Goal: Information Seeking & Learning: Learn about a topic

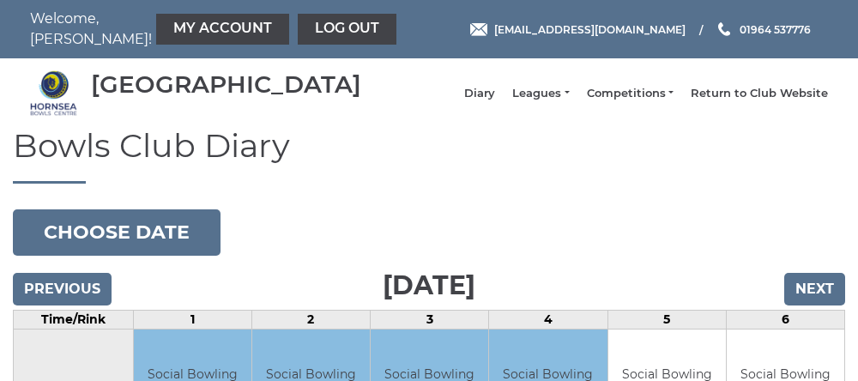
scroll to position [3, 0]
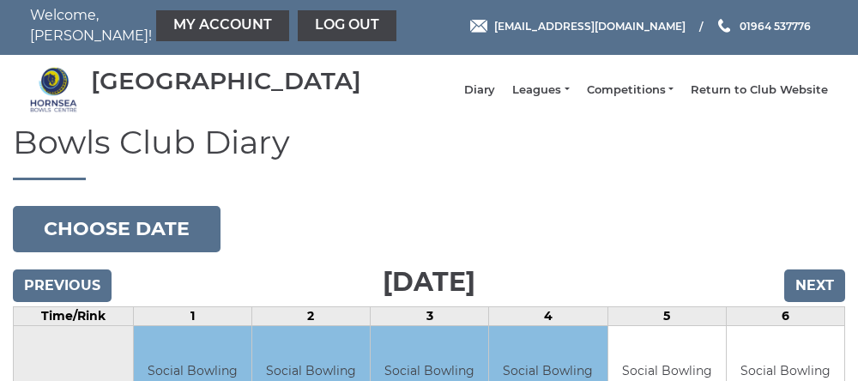
click at [523, 95] on link "Leagues" at bounding box center [540, 89] width 57 height 15
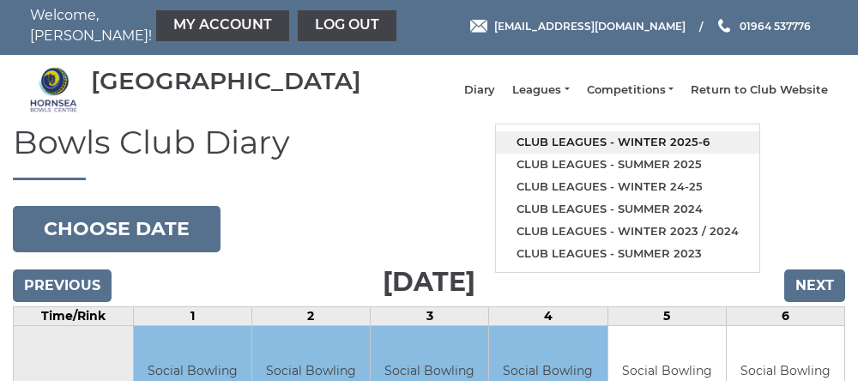
click at [581, 147] on link "Club leagues - Winter 2025-6" at bounding box center [627, 142] width 263 height 22
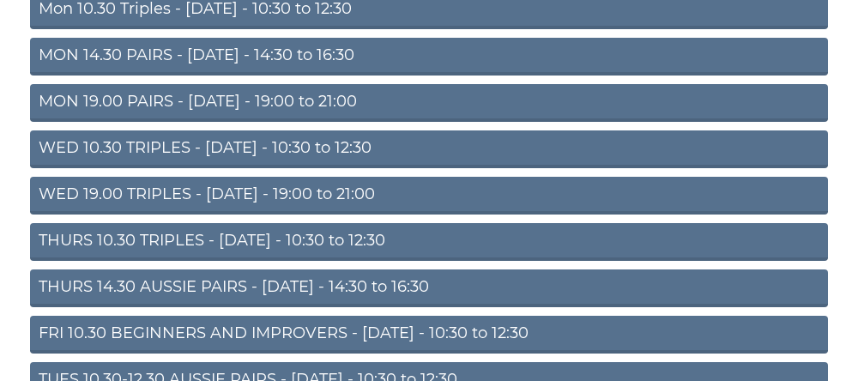
scroll to position [220, 0]
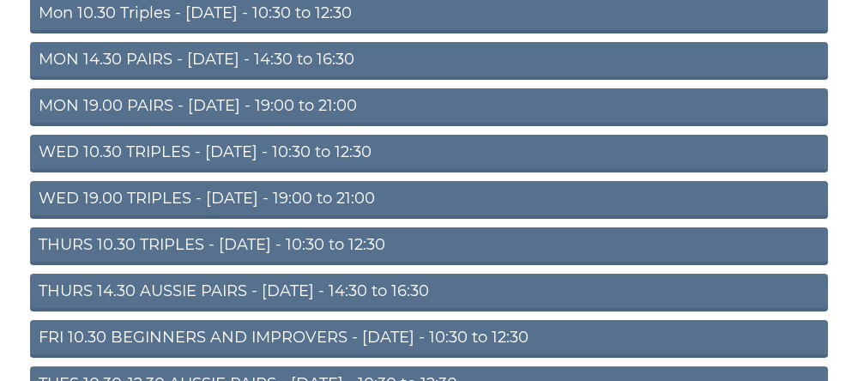
click at [243, 311] on link "THURS 14.30 AUSSIE PAIRS - [DATE] - 14:30 to 16:30" at bounding box center [429, 293] width 798 height 38
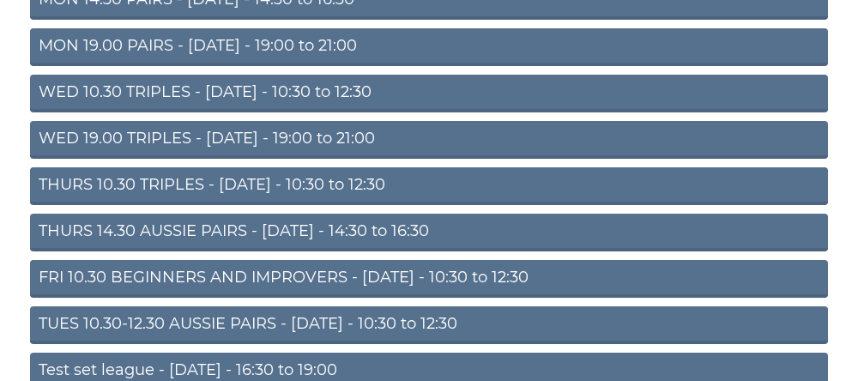
scroll to position [292, 0]
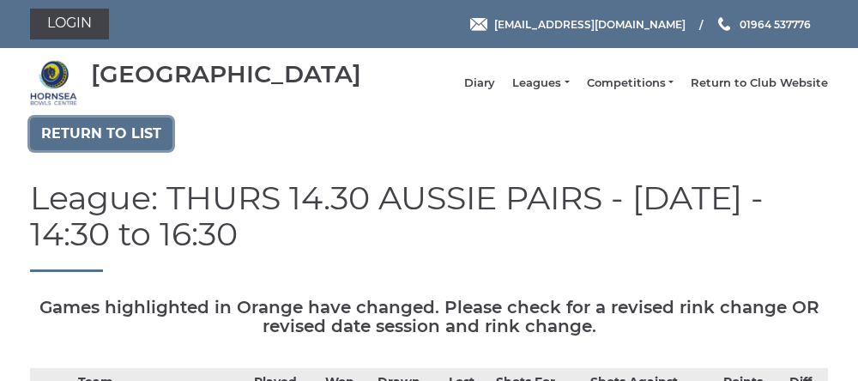
click at [82, 149] on link "Return to list" at bounding box center [101, 133] width 142 height 33
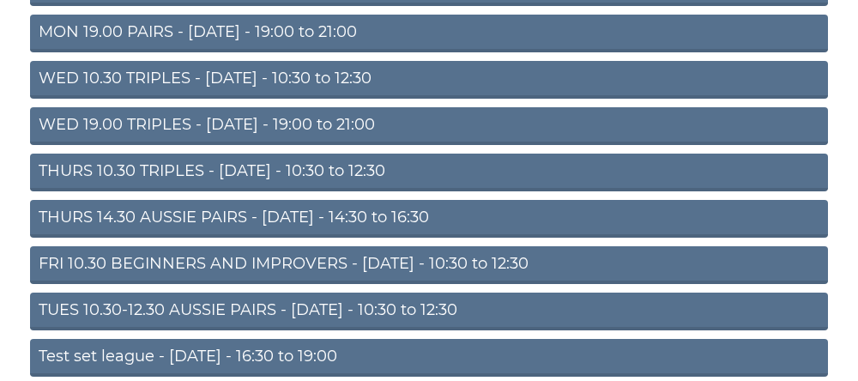
scroll to position [293, 0]
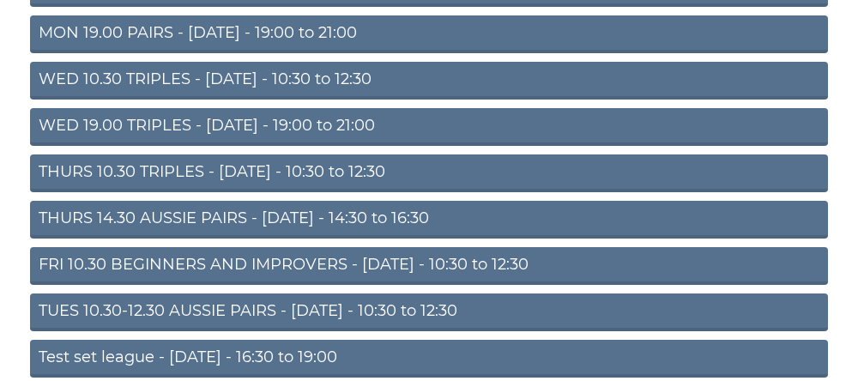
click at [198, 236] on link "THURS 14.30 AUSSIE PAIRS - [DATE] - 14:30 to 16:30" at bounding box center [429, 220] width 798 height 38
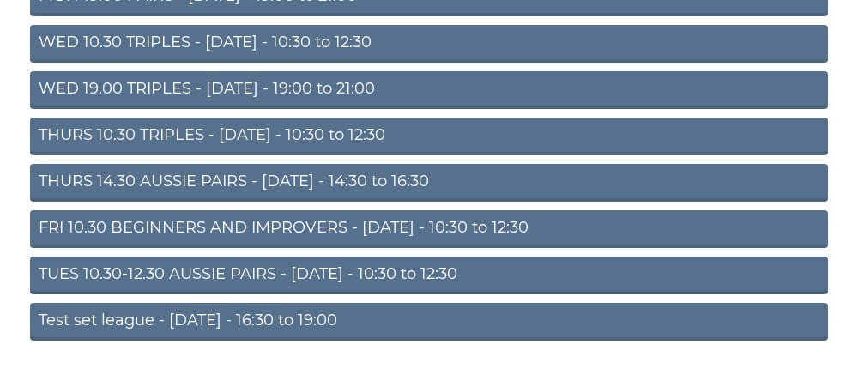
scroll to position [365, 0]
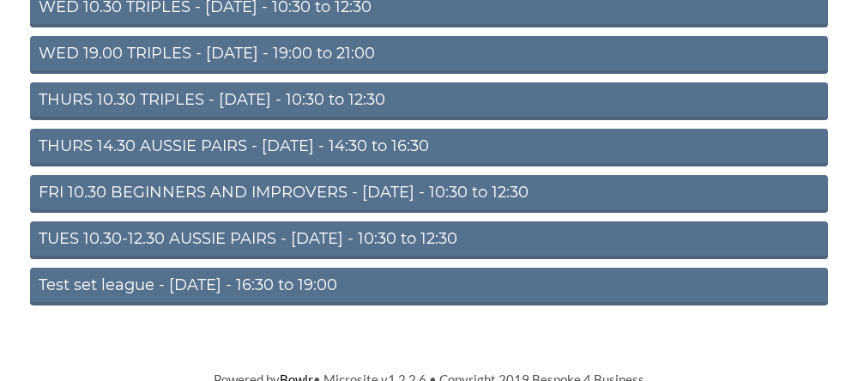
click at [213, 162] on link "THURS 14.30 AUSSIE PAIRS - [DATE] - 14:30 to 16:30" at bounding box center [429, 148] width 798 height 38
click at [207, 160] on link "THURS 14.30 AUSSIE PAIRS - [DATE] - 14:30 to 16:30" at bounding box center [429, 148] width 798 height 38
click at [419, 166] on link "THURS 14.30 AUSSIE PAIRS - [DATE] - 14:30 to 16:30" at bounding box center [429, 148] width 798 height 38
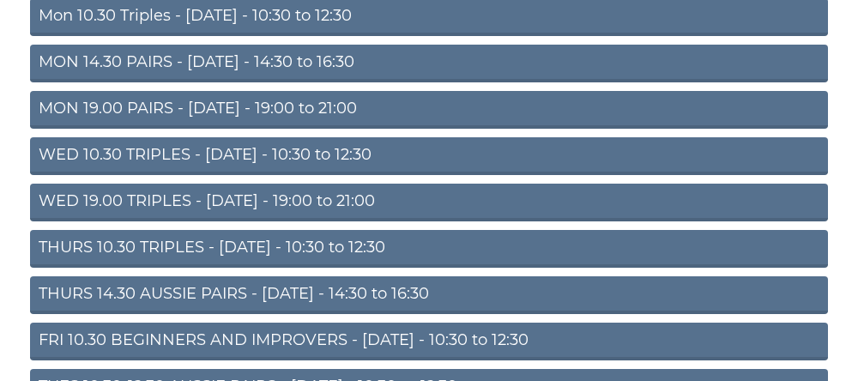
scroll to position [225, 0]
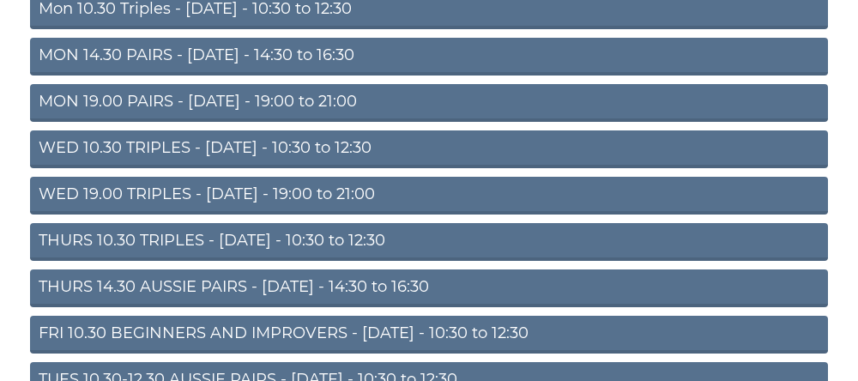
click at [240, 304] on link "THURS 14.30 AUSSIE PAIRS - [DATE] - 14:30 to 16:30" at bounding box center [429, 288] width 798 height 38
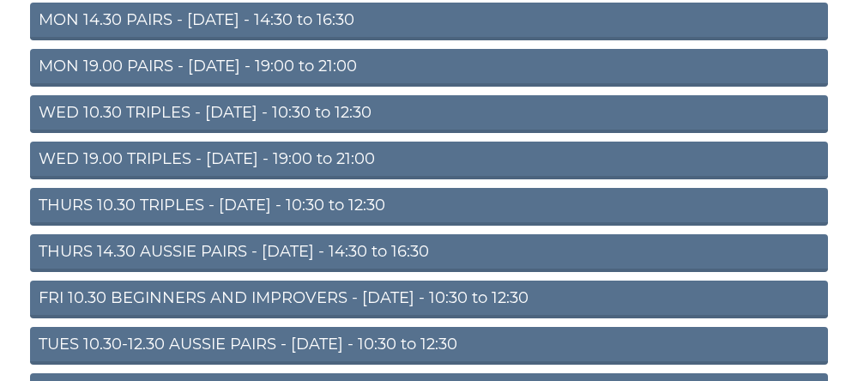
scroll to position [297, 0]
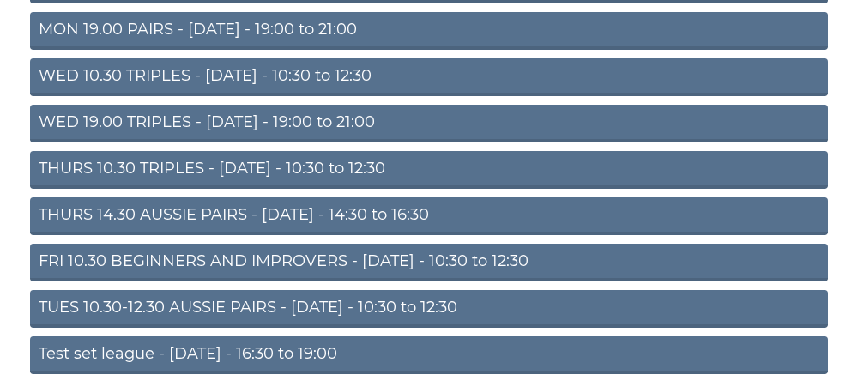
click at [259, 232] on link "THURS 14.30 AUSSIE PAIRS - Thursday - 14:30 to 16:30" at bounding box center [429, 216] width 798 height 38
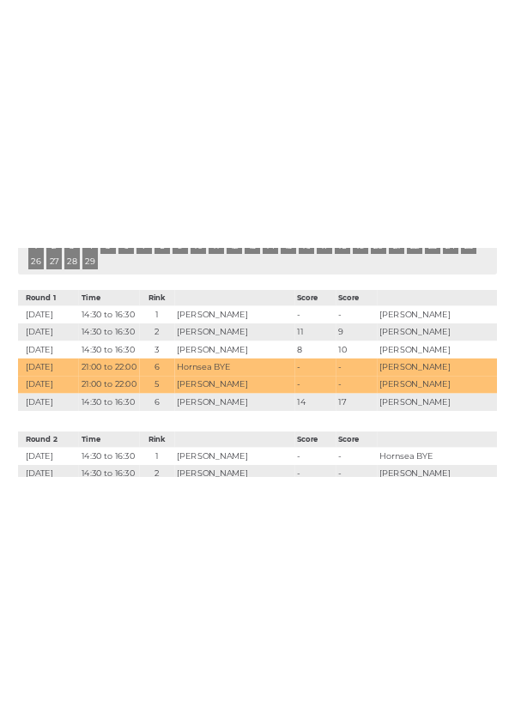
scroll to position [1124, 0]
